Goal: Information Seeking & Learning: Understand process/instructions

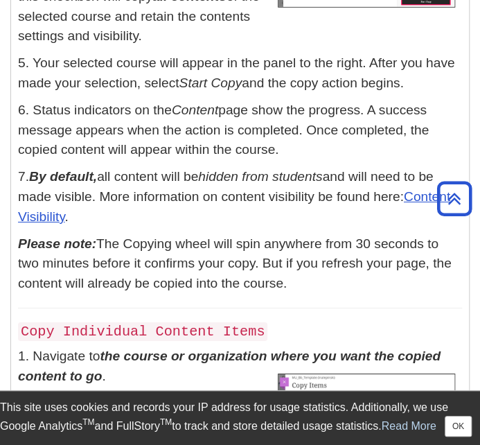
scroll to position [1200, 0]
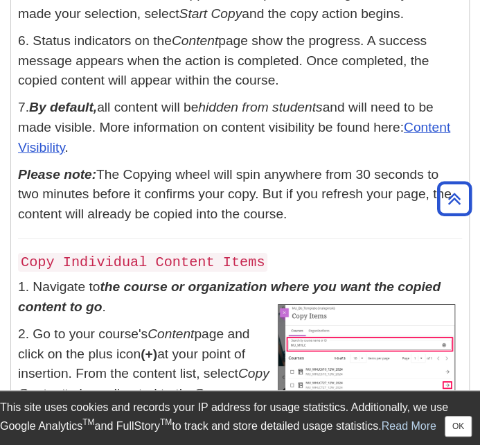
click at [368, 261] on h4 "Copy Individual Content Items" at bounding box center [240, 261] width 444 height 17
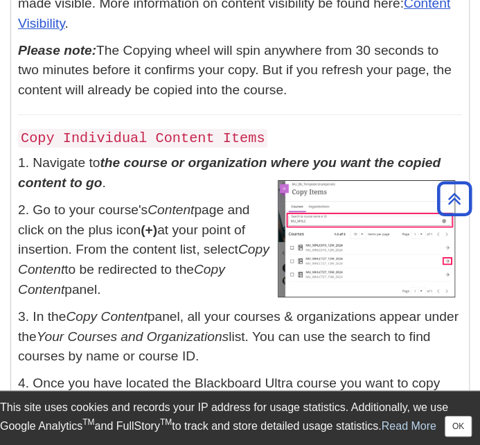
scroll to position [1408, 0]
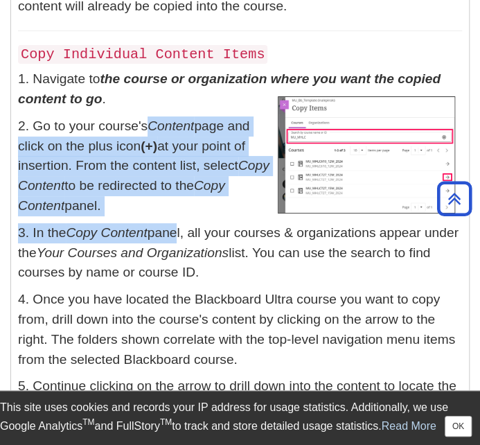
drag, startPoint x: 152, startPoint y: 118, endPoint x: 177, endPoint y: 225, distance: 109.6
click at [177, 224] on div "In Blackboard Ultra, you can copy individual content items or all content items…" at bounding box center [240, 94] width 444 height 1743
click at [177, 225] on p "3. In the Copy Content panel, all your courses & organizations appear under the…" at bounding box center [240, 253] width 444 height 60
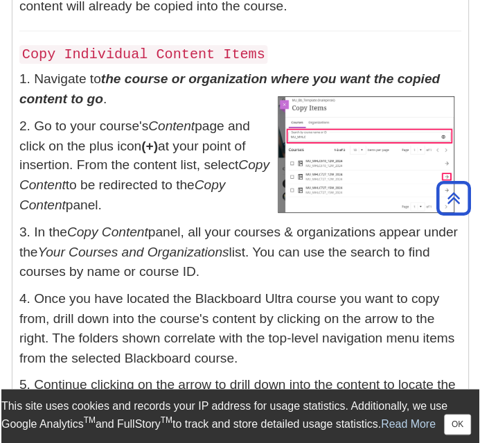
scroll to position [1407, 0]
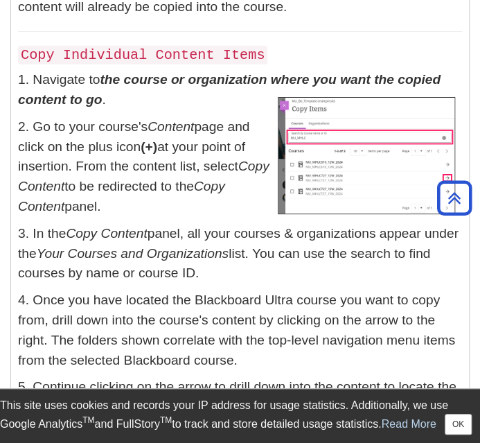
click at [387, 306] on p "4. Once you have located the Blackboard Ultra course you want to copy from, dri…" at bounding box center [240, 330] width 444 height 80
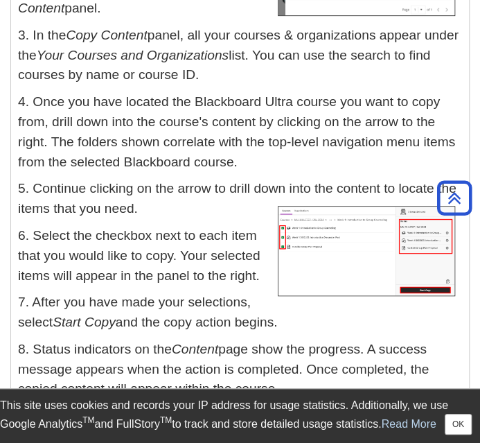
scroll to position [1615, 0]
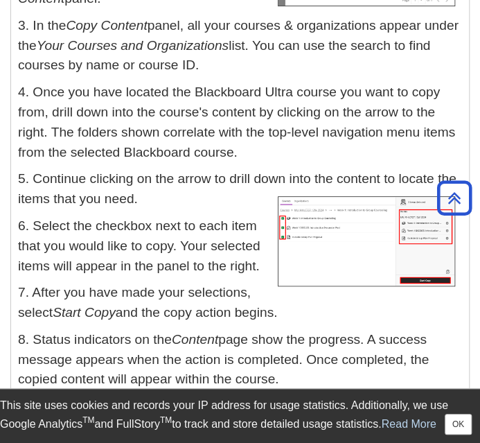
click at [237, 304] on p "7. After you have made your selections, select Start Copy and the copy action b…" at bounding box center [240, 303] width 444 height 40
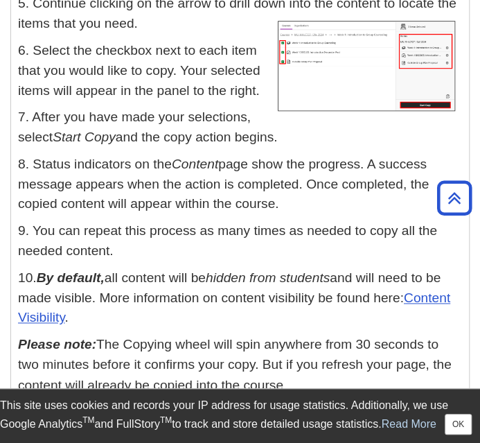
scroll to position [1823, 0]
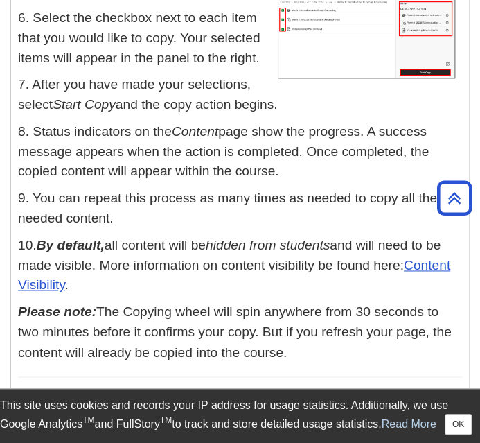
click at [428, 321] on p "Please note: The Copying wheel will spin anywhere from 30 seconds to two minute…" at bounding box center [240, 332] width 444 height 60
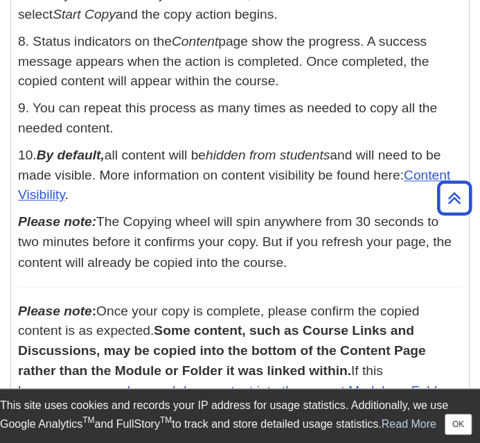
scroll to position [2031, 0]
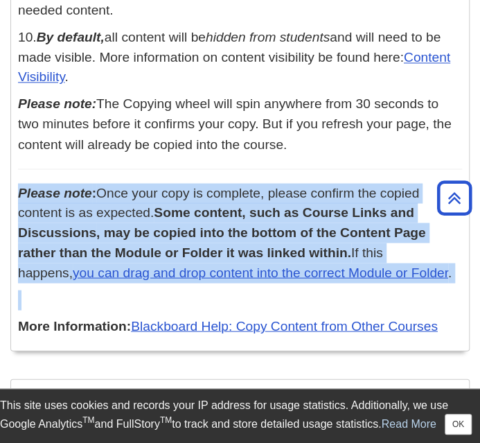
drag, startPoint x: 160, startPoint y: 154, endPoint x: 337, endPoint y: 294, distance: 225.8
click at [337, 294] on p at bounding box center [240, 300] width 444 height 20
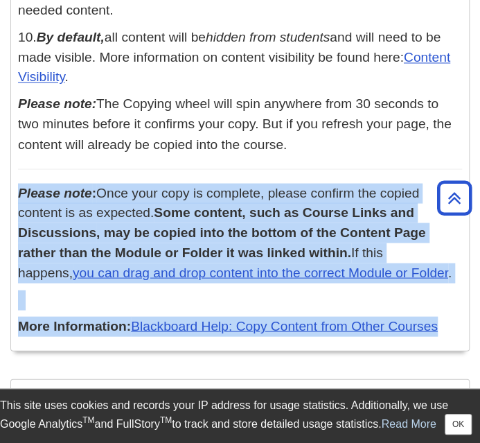
drag, startPoint x: 211, startPoint y: 163, endPoint x: 461, endPoint y: 308, distance: 289.9
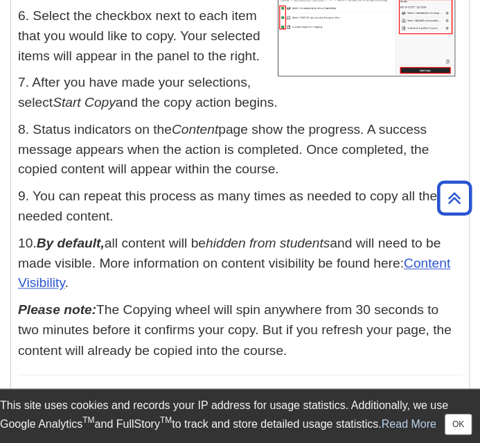
scroll to position [1615, 0]
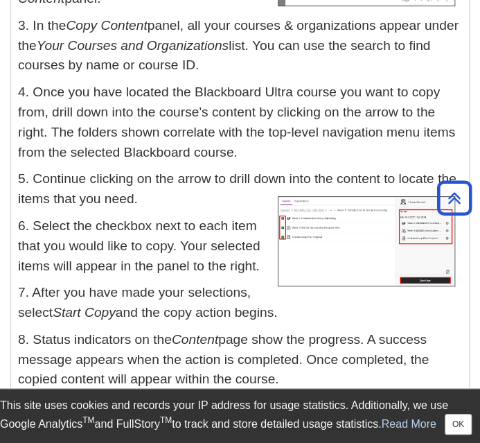
click at [303, 371] on p "8. Status indicators on the Content page show the progress. A success message a…" at bounding box center [240, 360] width 444 height 60
